Goal: Information Seeking & Learning: Check status

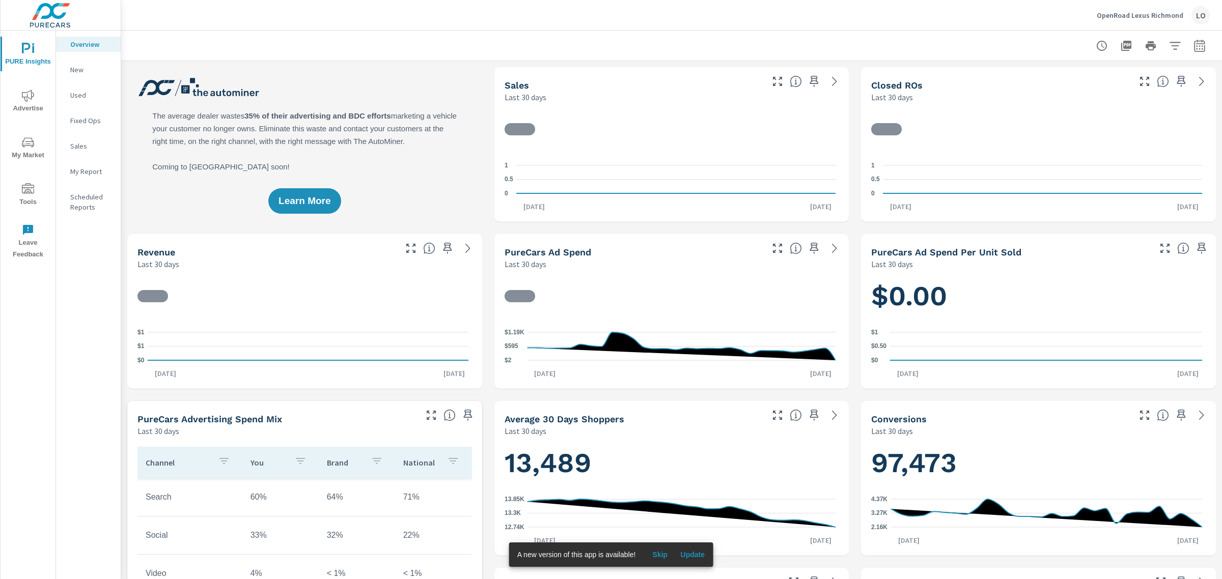
click at [35, 93] on span "Advertise" at bounding box center [28, 102] width 49 height 25
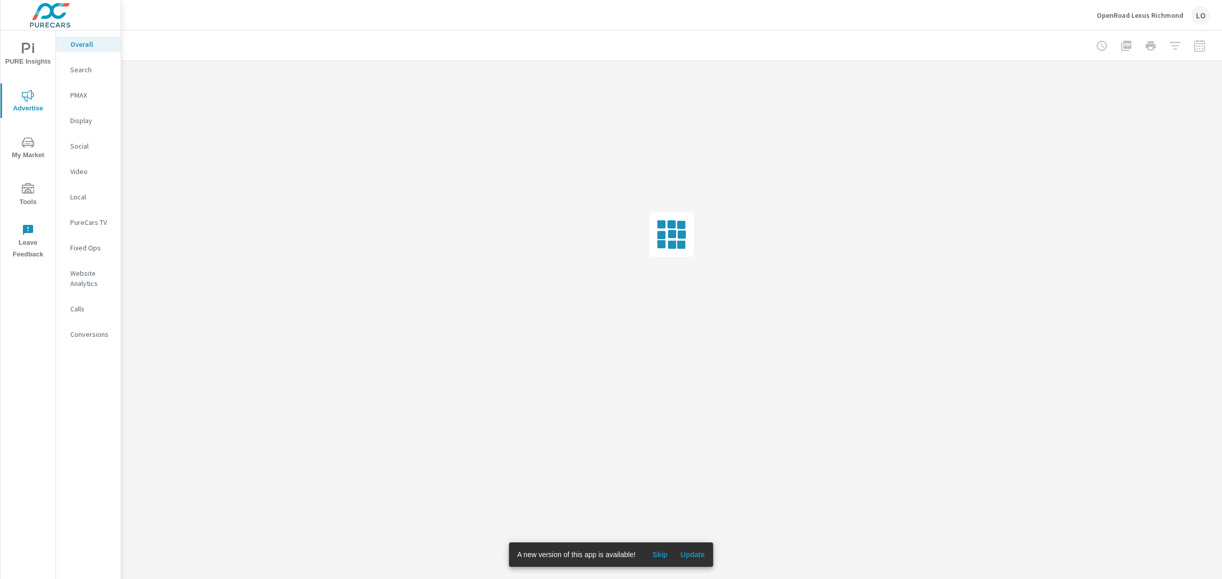
click at [106, 66] on p "Search" at bounding box center [91, 70] width 42 height 10
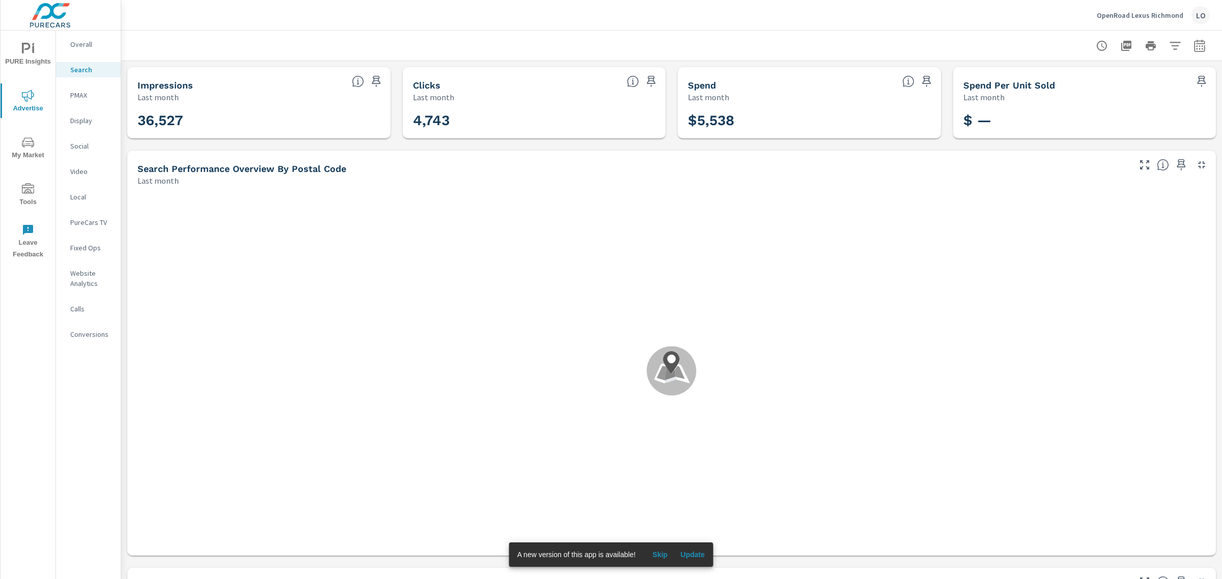
scroll to position [37, 0]
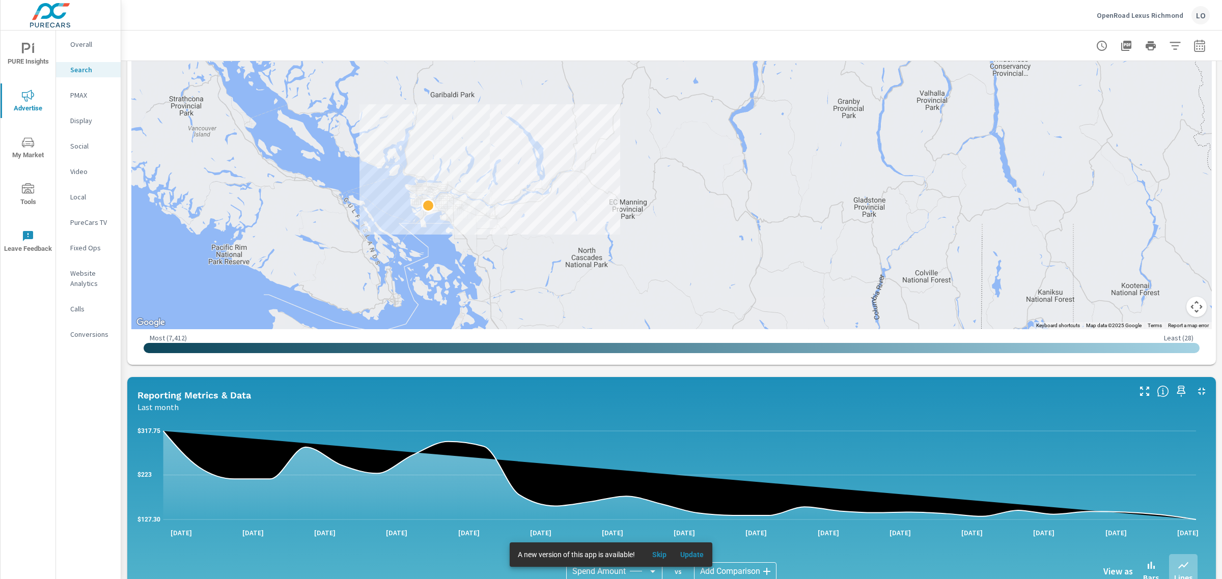
scroll to position [509, 0]
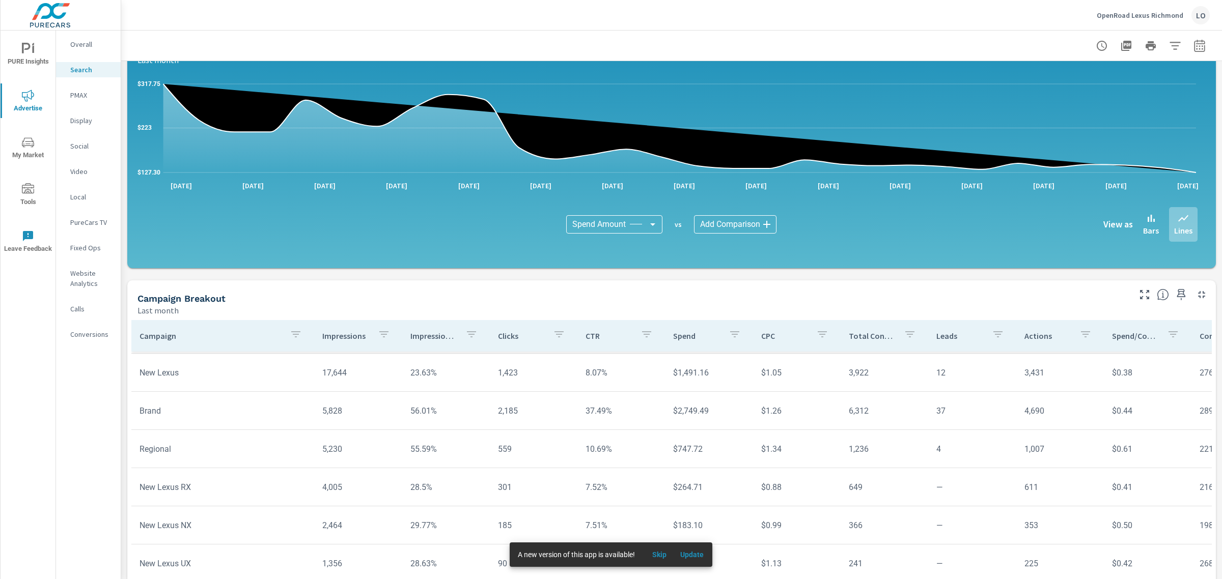
scroll to position [566, 0]
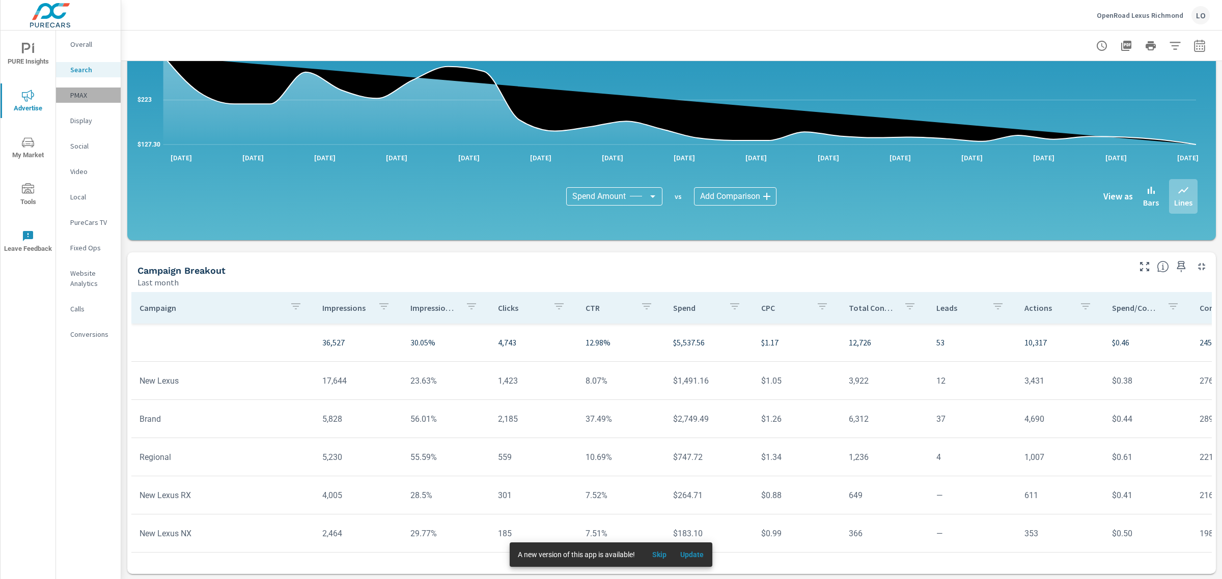
click at [76, 89] on div "PMAX" at bounding box center [88, 95] width 65 height 15
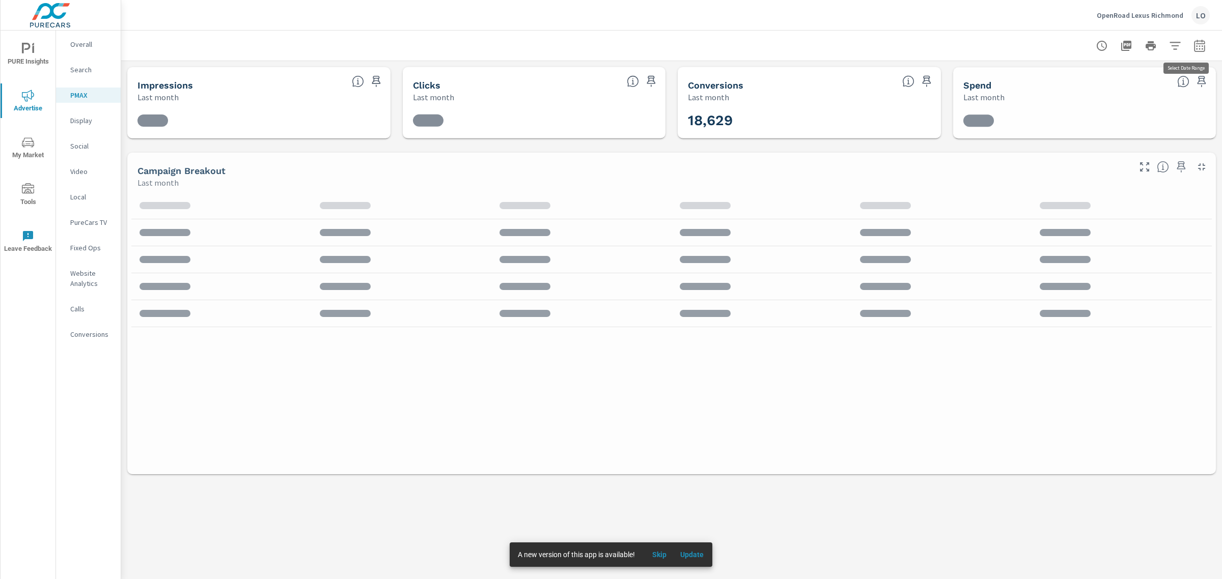
click at [1202, 53] on button "button" at bounding box center [1199, 46] width 20 height 20
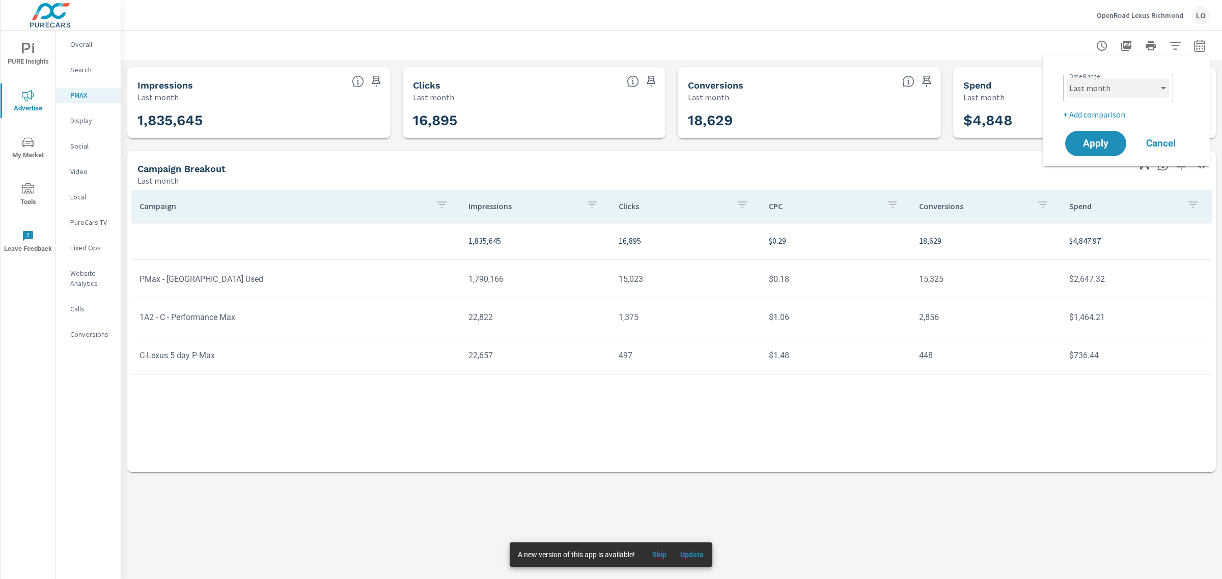
click at [1116, 88] on select "Custom [DATE] Last week Last 7 days Last 14 days Last 30 days Last 45 days Last…" at bounding box center [1118, 88] width 102 height 20
click at [1067, 78] on select "Custom [DATE] Last week Last 7 days Last 14 days Last 30 days Last 45 days Last…" at bounding box center [1118, 88] width 102 height 20
select select "Month to date"
click at [1097, 153] on button "Apply" at bounding box center [1095, 143] width 63 height 26
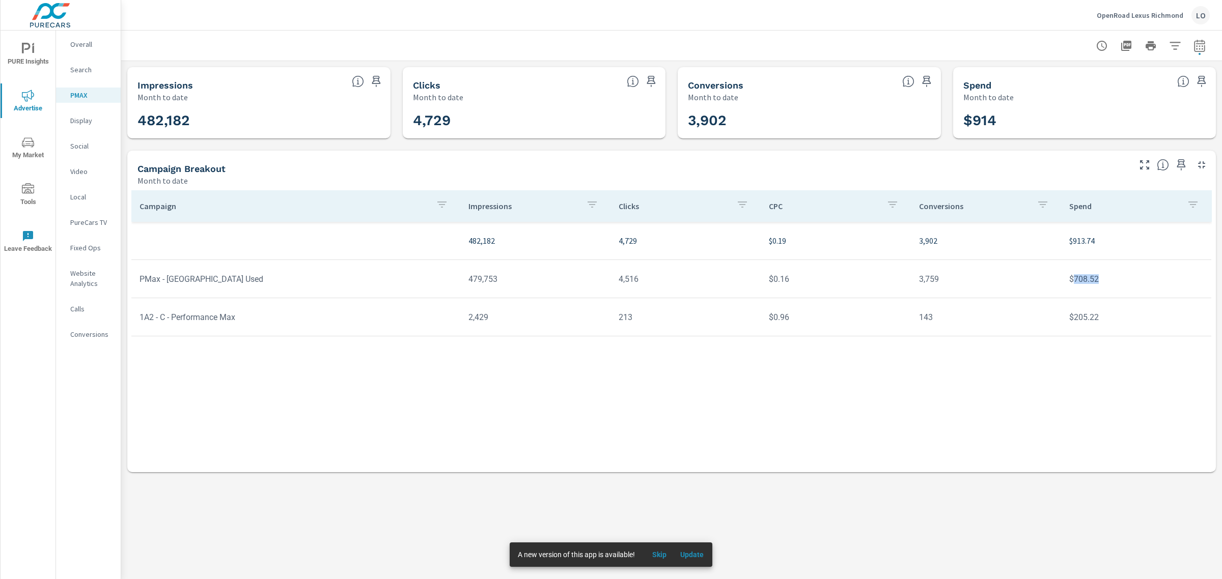
drag, startPoint x: 1084, startPoint y: 281, endPoint x: 1106, endPoint y: 281, distance: 21.4
click at [1106, 281] on td "$708.52" at bounding box center [1136, 279] width 150 height 26
